Goal: Download file/media

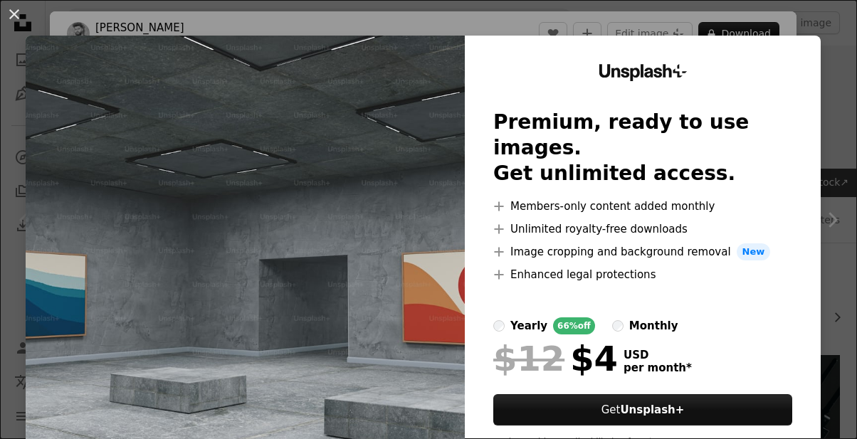
scroll to position [165, 0]
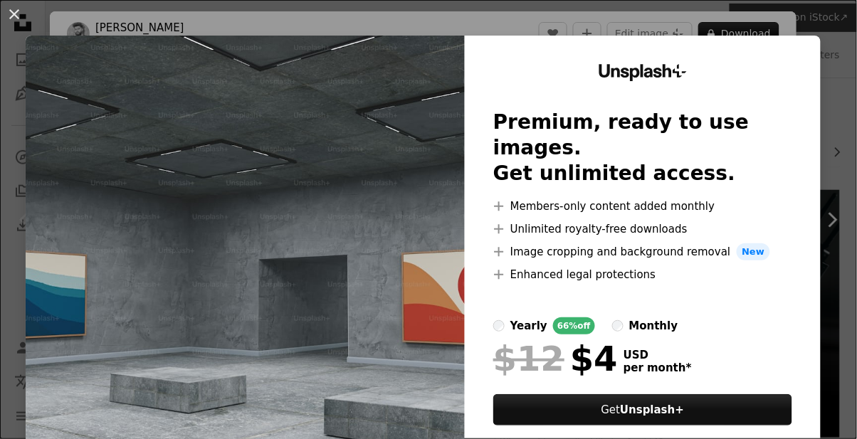
click at [387, 159] on img at bounding box center [245, 262] width 439 height 453
click at [11, 11] on button "An X shape" at bounding box center [14, 14] width 17 height 17
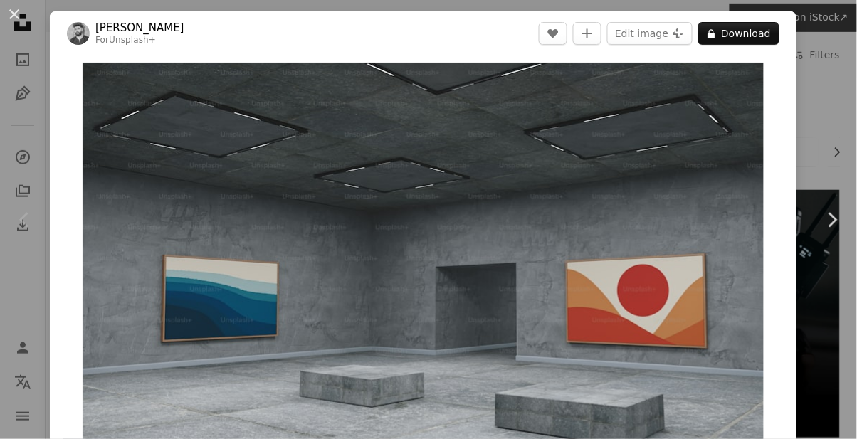
click at [11, 16] on button "An X shape" at bounding box center [14, 14] width 17 height 17
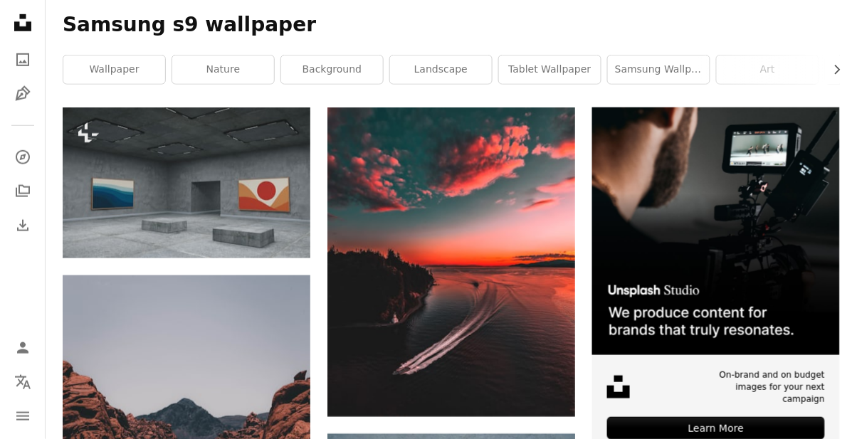
scroll to position [250, 0]
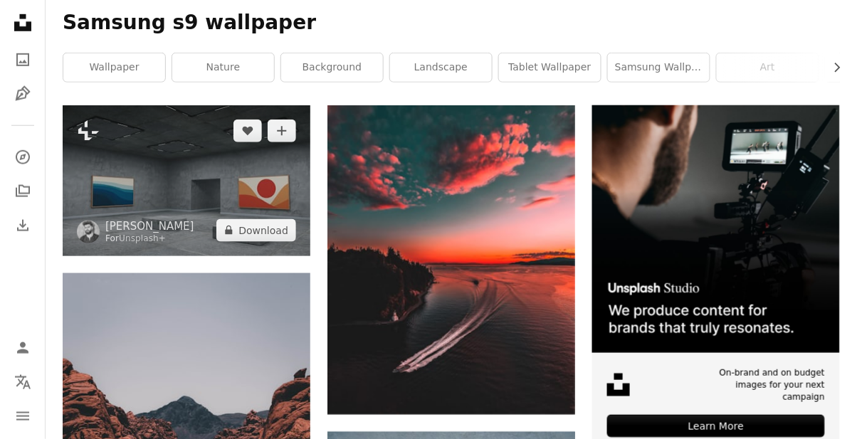
click at [131, 204] on img at bounding box center [187, 180] width 248 height 150
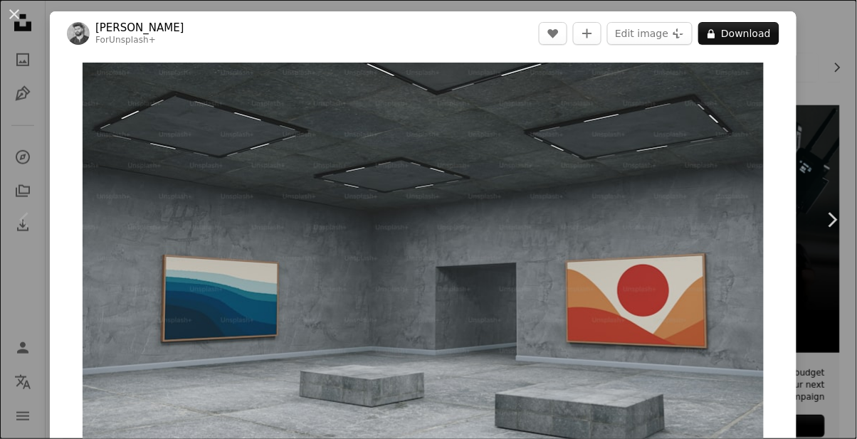
click at [9, 23] on button "An X shape" at bounding box center [14, 14] width 17 height 17
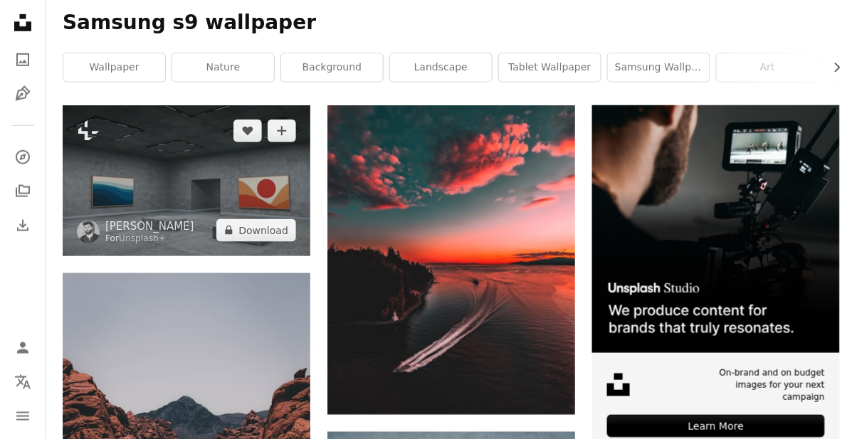
click at [135, 199] on img at bounding box center [187, 180] width 248 height 150
